Goal: Task Accomplishment & Management: Complete application form

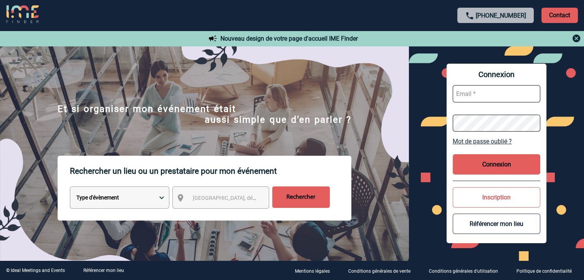
type input "mthevenin@ime-groupe.com"
click at [496, 165] on button "Connexion" at bounding box center [497, 164] width 88 height 20
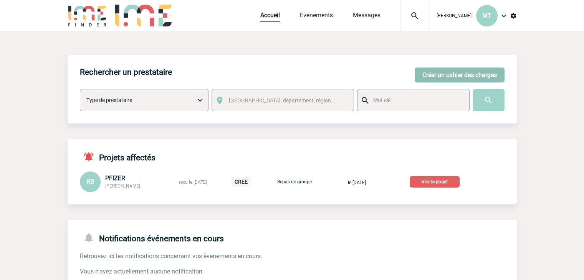
click at [444, 77] on button "Créer un cahier des charges" at bounding box center [460, 75] width 90 height 15
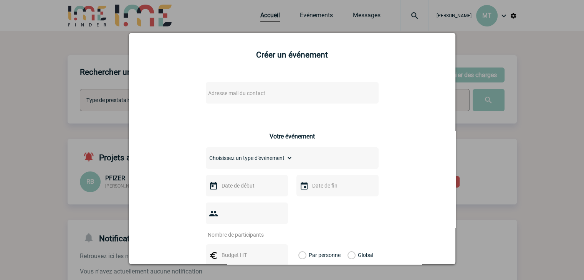
click at [250, 89] on span "Adresse mail du contact" at bounding box center [272, 93] width 134 height 11
type input "marie.couanon@capgemini.com"
click at [229, 125] on li "No results found" at bounding box center [269, 126] width 134 height 12
click at [194, 66] on form "Créer un événement Adresse mail du contact Ce contact n'a pas d’entité active d…" at bounding box center [292, 260] width 307 height 421
drag, startPoint x: 200, startPoint y: 50, endPoint x: 189, endPoint y: 51, distance: 10.9
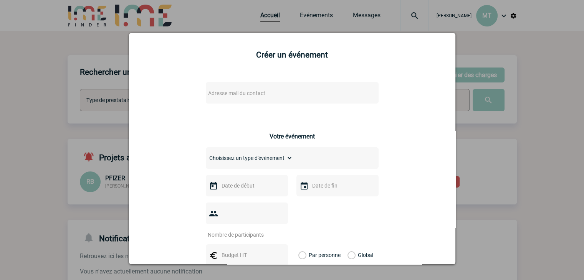
click at [189, 51] on h2 "Créer un événement" at bounding box center [292, 54] width 307 height 9
drag, startPoint x: 197, startPoint y: 45, endPoint x: 182, endPoint y: 79, distance: 37.2
click at [182, 79] on div "Adresse mail du contact Ce contact n'a pas d’entité active dans la plateforme V…" at bounding box center [292, 273] width 307 height 396
click at [196, 45] on div "Créer un événement Adresse mail du contact Ce contact n'a pas d’entité active d…" at bounding box center [292, 257] width 307 height 428
click at [197, 45] on div "Créer un événement Adresse mail du contact Ce contact n'a pas d’entité active d…" at bounding box center [292, 257] width 307 height 428
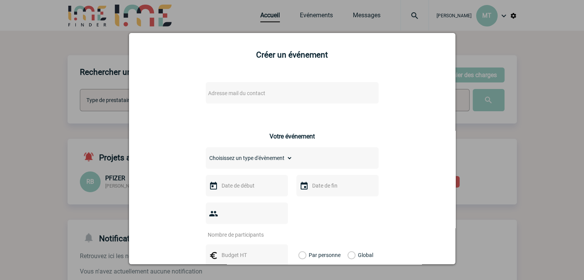
click at [244, 88] on div "Adresse mail du contact" at bounding box center [292, 93] width 173 height 22
click at [244, 91] on span "Adresse mail du contact" at bounding box center [236, 93] width 57 height 6
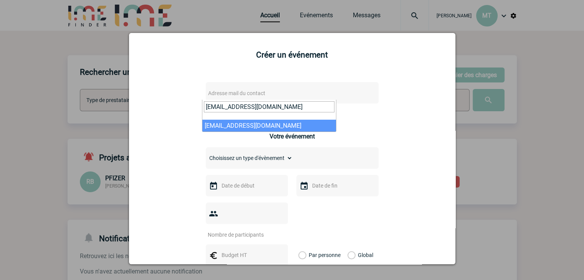
type input "marie.couanon@capgemini.com"
select select "133088"
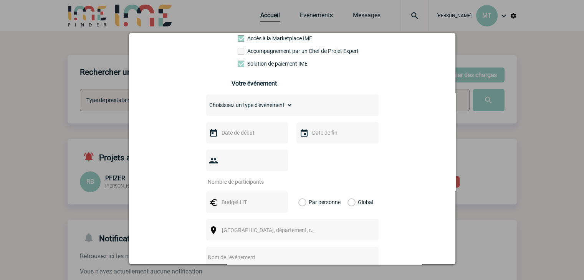
scroll to position [154, 0]
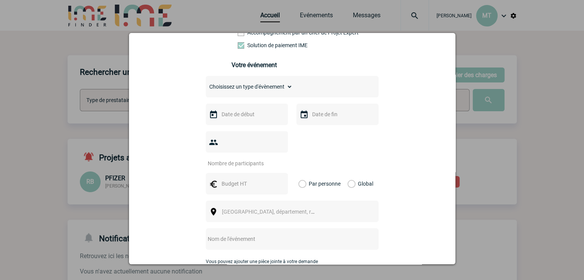
click at [261, 89] on select "Choisissez un type d'évènement Séminaire avec nuitée Séminaire sans nuitée Repa…" at bounding box center [249, 86] width 87 height 11
click at [248, 82] on div "Choisissez un type d'évènement Séminaire avec nuitée Séminaire sans nuitée Repa…" at bounding box center [292, 87] width 173 height 22
click at [247, 88] on select "Choisissez un type d'évènement Séminaire avec nuitée Séminaire sans nuitée Repa…" at bounding box center [249, 86] width 87 height 11
select select "2"
click at [206, 84] on select "Choisissez un type d'évènement Séminaire avec nuitée Séminaire sans nuitée Repa…" at bounding box center [249, 86] width 87 height 11
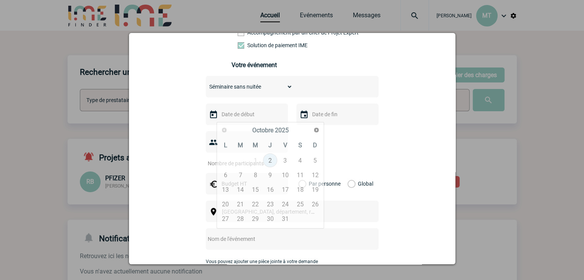
click at [246, 114] on input "text" at bounding box center [246, 114] width 53 height 10
click at [250, 188] on link "15" at bounding box center [255, 190] width 14 height 14
type input "15-10-2025"
click at [321, 118] on input "text" at bounding box center [336, 114] width 53 height 10
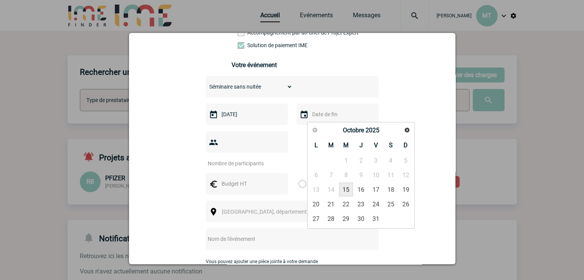
click at [346, 185] on link "15" at bounding box center [346, 190] width 14 height 14
type input "15-10-2025"
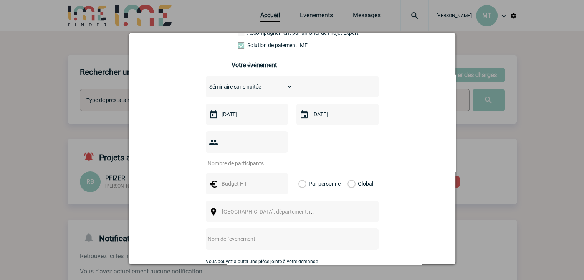
click at [246, 159] on input "number" at bounding box center [242, 164] width 72 height 10
type input "34"
click at [233, 179] on input "text" at bounding box center [246, 184] width 53 height 10
type input "2500"
click at [347, 173] on label "Global" at bounding box center [349, 184] width 5 height 22
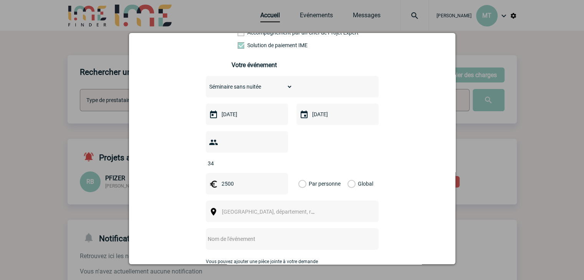
click at [0, 0] on input "Global" at bounding box center [0, 0] width 0 height 0
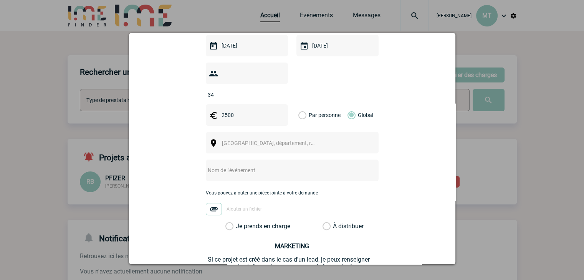
scroll to position [230, 0]
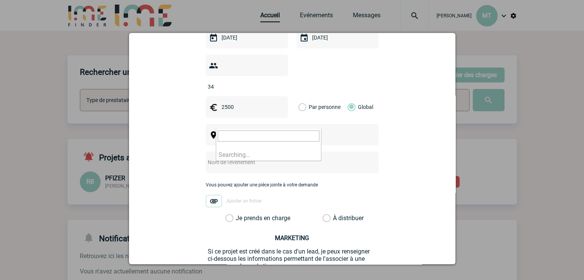
click at [247, 132] on span "Ville, département, région..." at bounding box center [275, 135] width 107 height 6
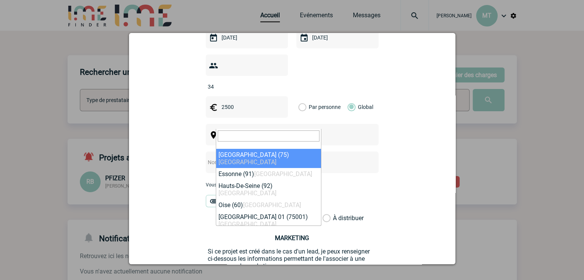
select select "3"
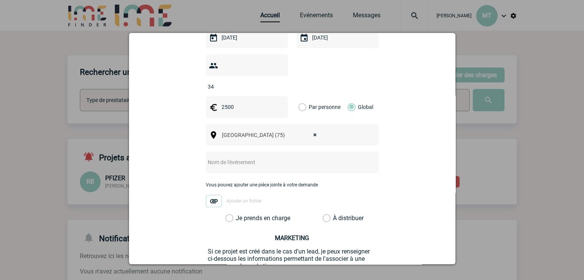
click at [211, 157] on input "text" at bounding box center [282, 162] width 152 height 10
type input "Dîner"
click at [152, 129] on div "marie.couanon@capgemini.com marie.couanon@capgemini.com Vous cherchez à assigne…" at bounding box center [292, 84] width 307 height 478
click at [229, 215] on label "Je prends en charge" at bounding box center [231, 219] width 13 height 8
click at [0, 0] on input "Je prends en charge" at bounding box center [0, 0] width 0 height 0
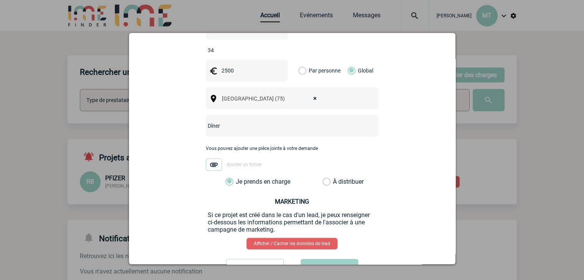
scroll to position [289, 0]
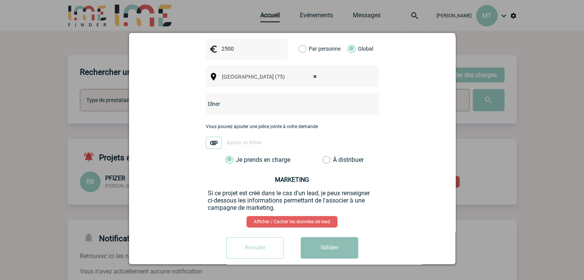
click at [332, 237] on button "Valider" at bounding box center [330, 248] width 58 height 22
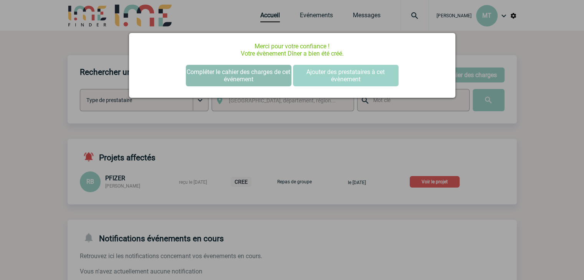
click at [249, 74] on button "Compléter le cahier des charges de cet événement" at bounding box center [239, 76] width 106 height 22
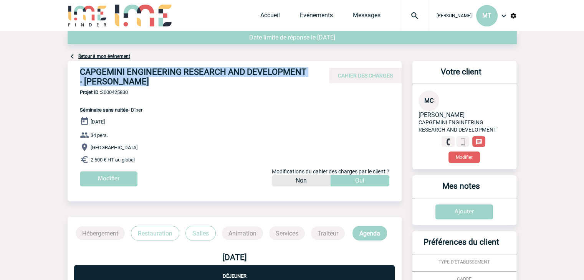
drag, startPoint x: 151, startPoint y: 84, endPoint x: 79, endPoint y: 68, distance: 73.1
click at [79, 68] on div "CAPGEMINI ENGINEERING RESEARCH AND DEVELOPMENT - [PERSON_NAME] CAHIER DES CHARG…" at bounding box center [235, 75] width 334 height 28
copy h4 "CAPGEMINI ENGINEERING RESEARCH AND DEVELOPMENT - [PERSON_NAME]"
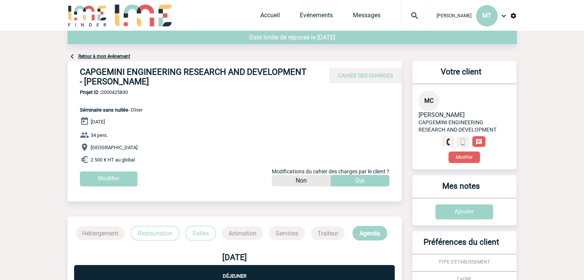
drag, startPoint x: 175, startPoint y: 114, endPoint x: 142, endPoint y: 104, distance: 35.5
click at [159, 109] on div "CAPGEMINI ENGINEERING RESEARCH AND DEVELOPMENT - [PERSON_NAME] CAHIER DES CHARG…" at bounding box center [235, 126] width 334 height 131
click at [123, 103] on p "Projet ID : 2000425830 Séminaire sans nuitée - Dîner" at bounding box center [105, 100] width 75 height 23
drag, startPoint x: 276, startPoint y: 86, endPoint x: 248, endPoint y: 88, distance: 27.7
click at [248, 88] on div "CAPGEMINI ENGINEERING RESEARCH AND DEVELOPMENT - [PERSON_NAME] CAHIER DES CHARG…" at bounding box center [235, 75] width 334 height 28
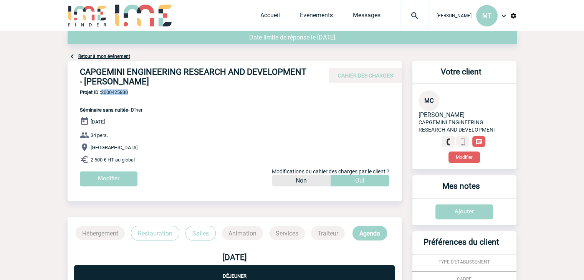
drag, startPoint x: 133, startPoint y: 93, endPoint x: 103, endPoint y: 94, distance: 30.8
click at [103, 94] on span "Projet ID : 2000425830" at bounding box center [111, 92] width 63 height 6
copy span "2000425830"
click at [67, 50] on body "[PERSON_NAME] MT Accueil Evénements" at bounding box center [292, 231] width 584 height 463
click at [66, 33] on body "[PERSON_NAME] MT Accueil Evénements" at bounding box center [292, 231] width 584 height 463
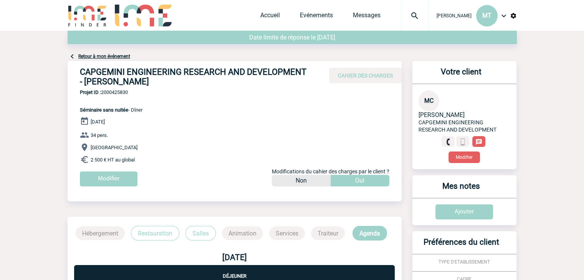
drag, startPoint x: 516, startPoint y: 58, endPoint x: 520, endPoint y: 54, distance: 5.8
click at [522, 53] on body "[PERSON_NAME] MT Accueil Evénements" at bounding box center [292, 231] width 584 height 463
click at [406, 59] on div "Retour à mon événement" at bounding box center [292, 46] width 449 height 30
